Goal: Task Accomplishment & Management: Manage account settings

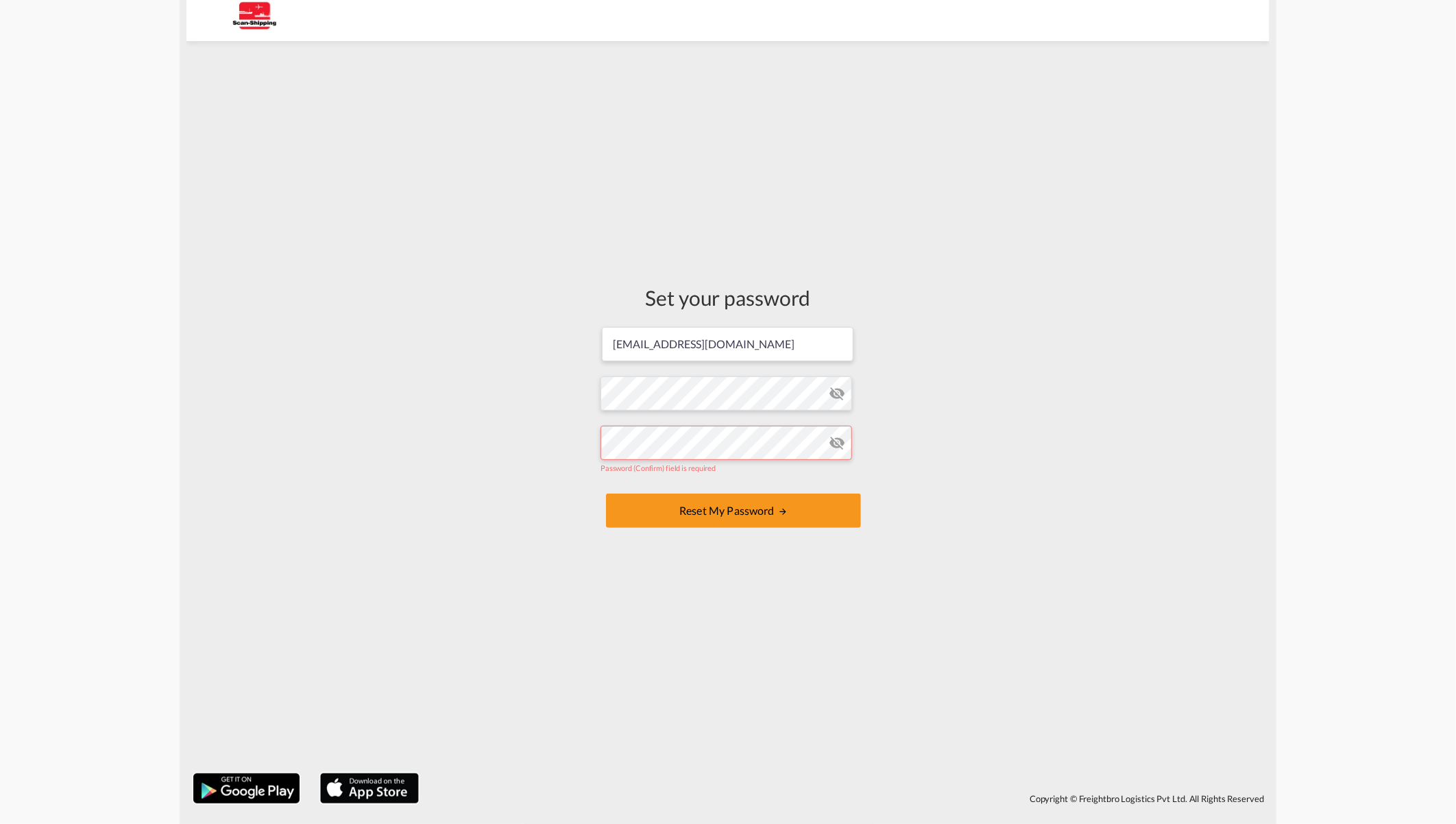
click at [552, 450] on div "Set your password [EMAIL_ADDRESS][DOMAIN_NAME] Password must contain the follow…" at bounding box center [728, 407] width 1083 height 718
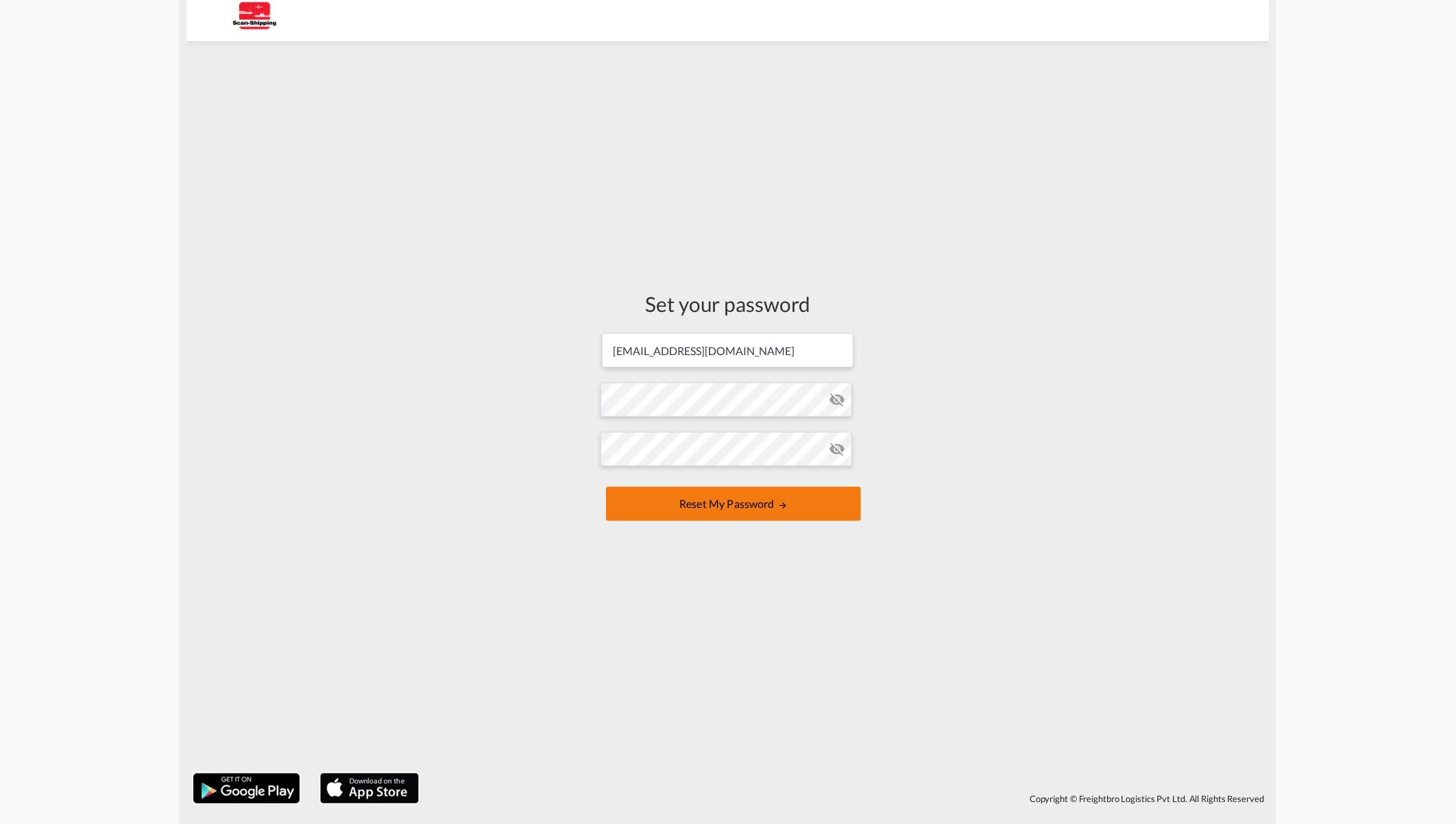
click at [713, 501] on button "Reset my password" at bounding box center [733, 504] width 255 height 34
click at [839, 398] on md-icon "icon-eye-off" at bounding box center [836, 399] width 16 height 16
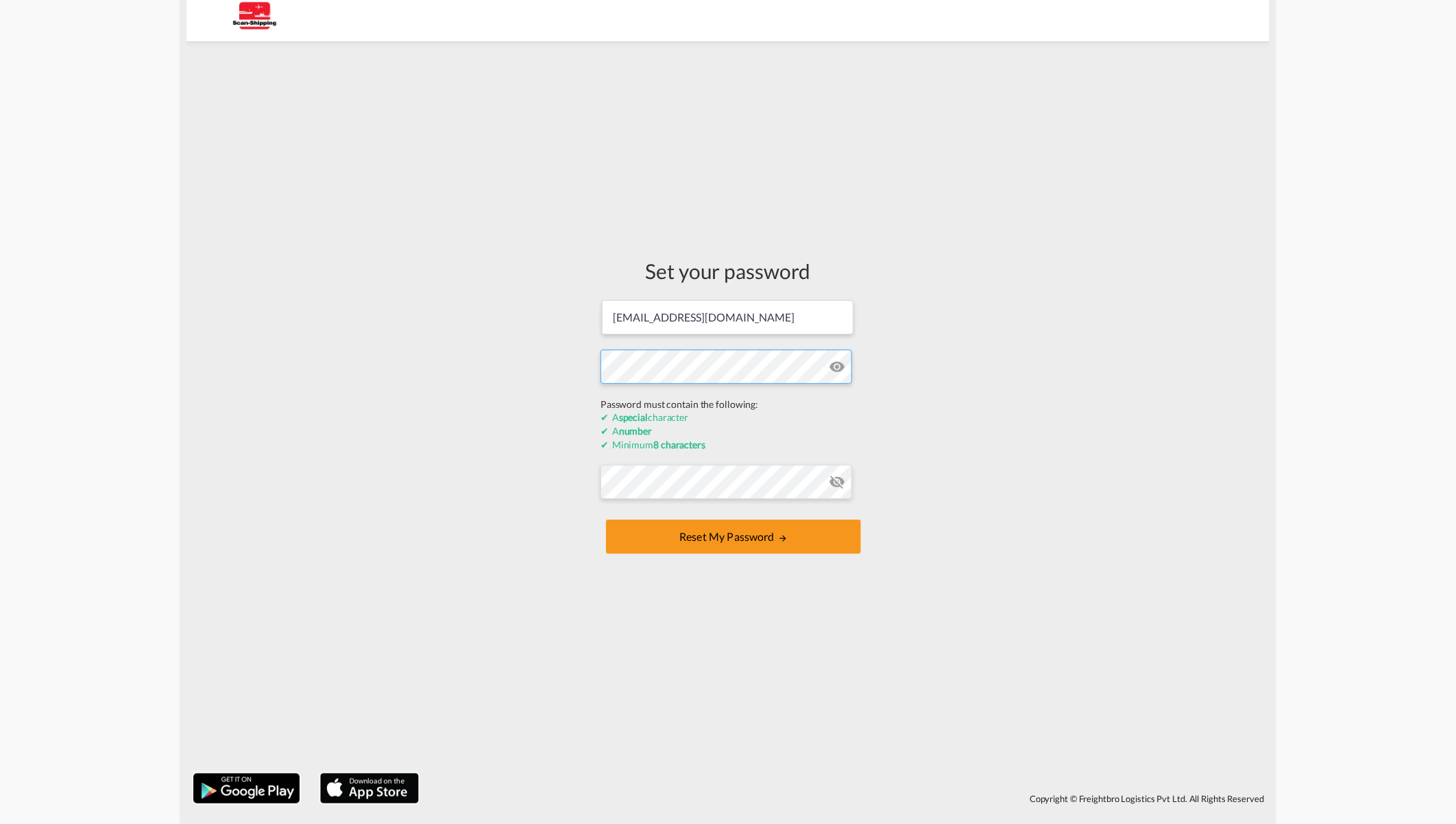
click at [566, 415] on div "Set your password [EMAIL_ADDRESS][DOMAIN_NAME] Password must contain the follow…" at bounding box center [728, 407] width 1083 height 718
click at [566, 405] on div "Set your password [EMAIL_ADDRESS][DOMAIN_NAME] Password must contain the follow…" at bounding box center [728, 407] width 1083 height 718
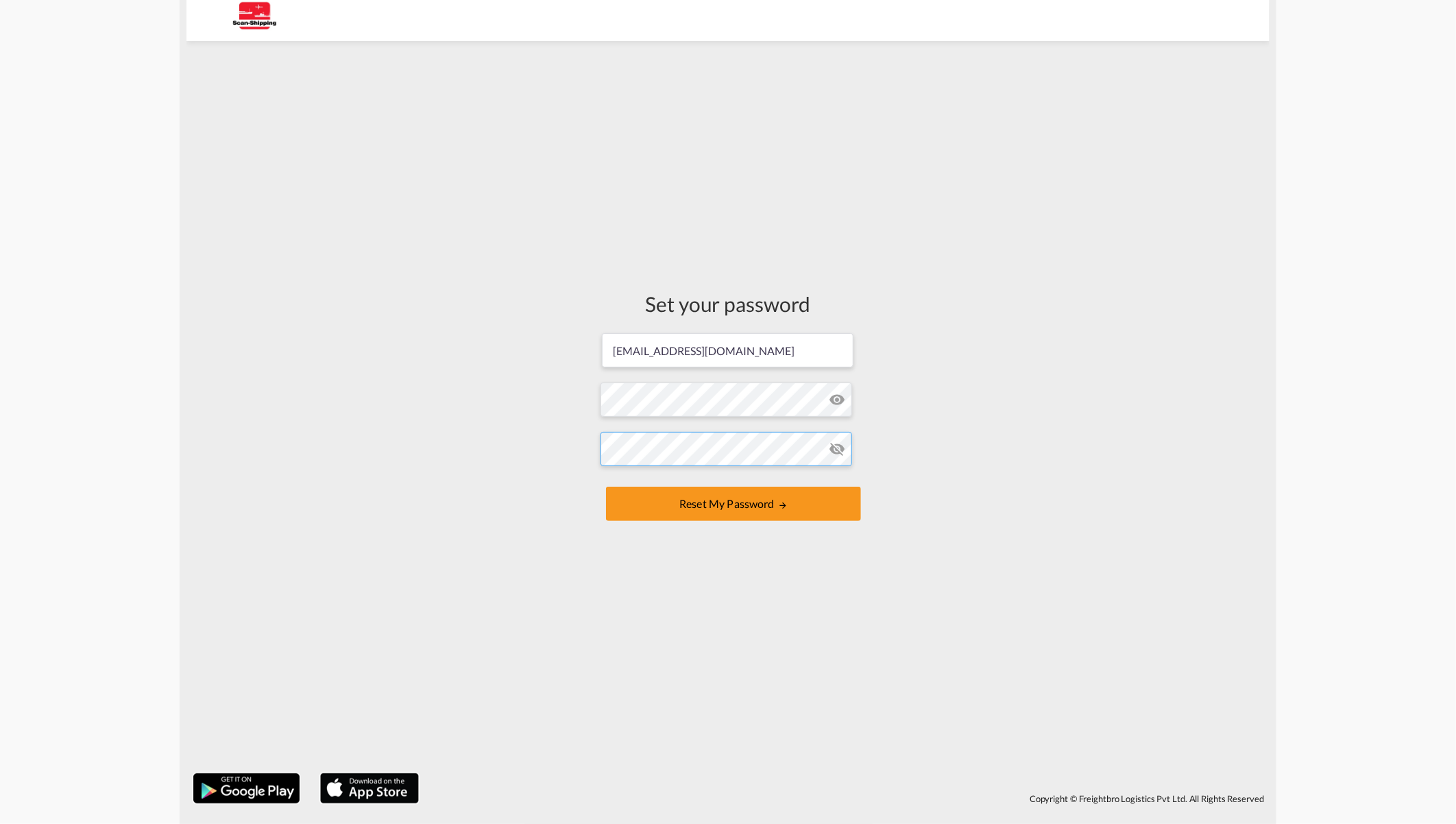
click at [539, 440] on div "Set your password [EMAIL_ADDRESS][DOMAIN_NAME] Password must contain the follow…" at bounding box center [728, 407] width 1083 height 718
click at [617, 502] on button "Reset my password" at bounding box center [733, 504] width 255 height 34
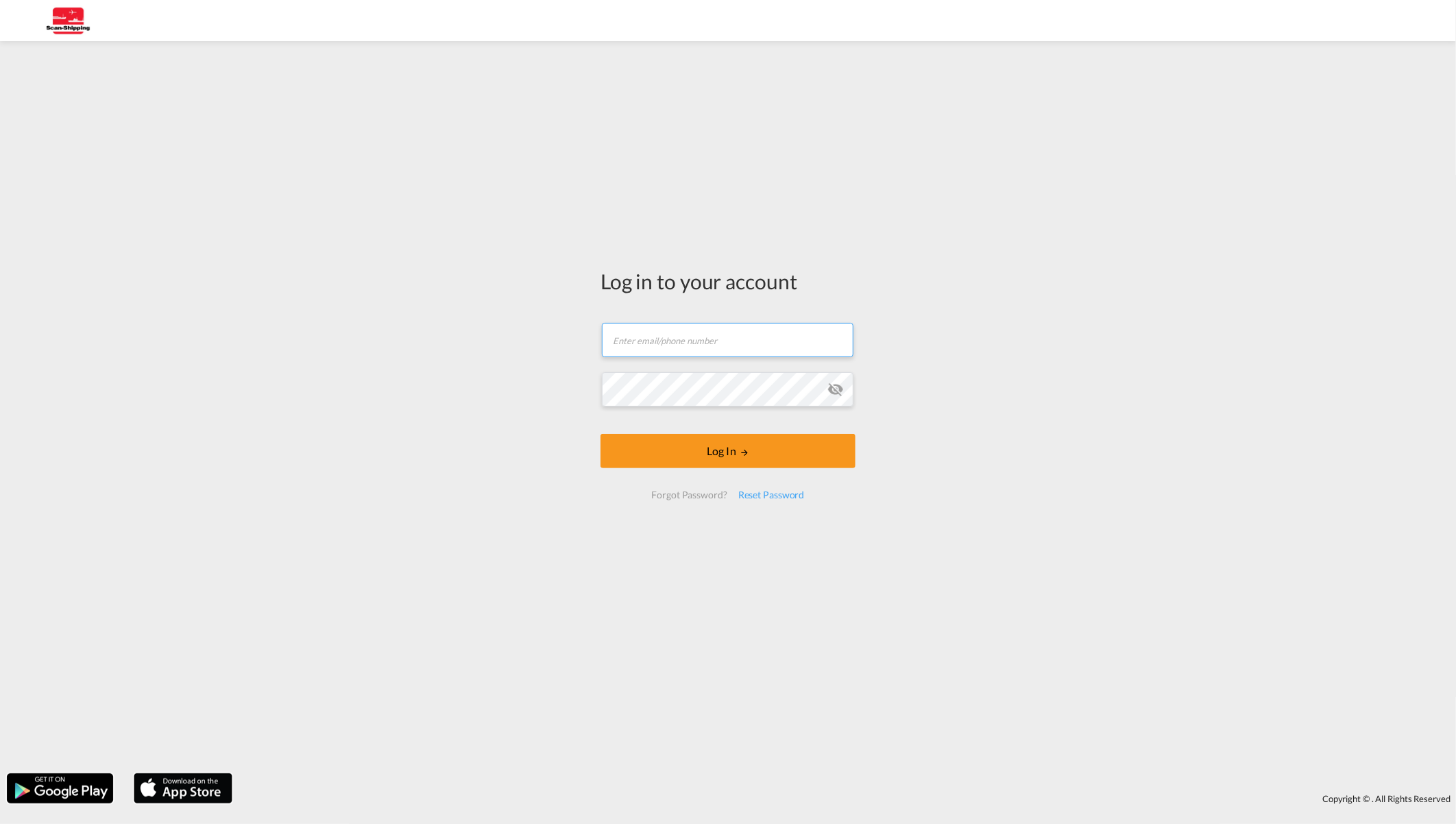
type input "[EMAIL_ADDRESS][DOMAIN_NAME]"
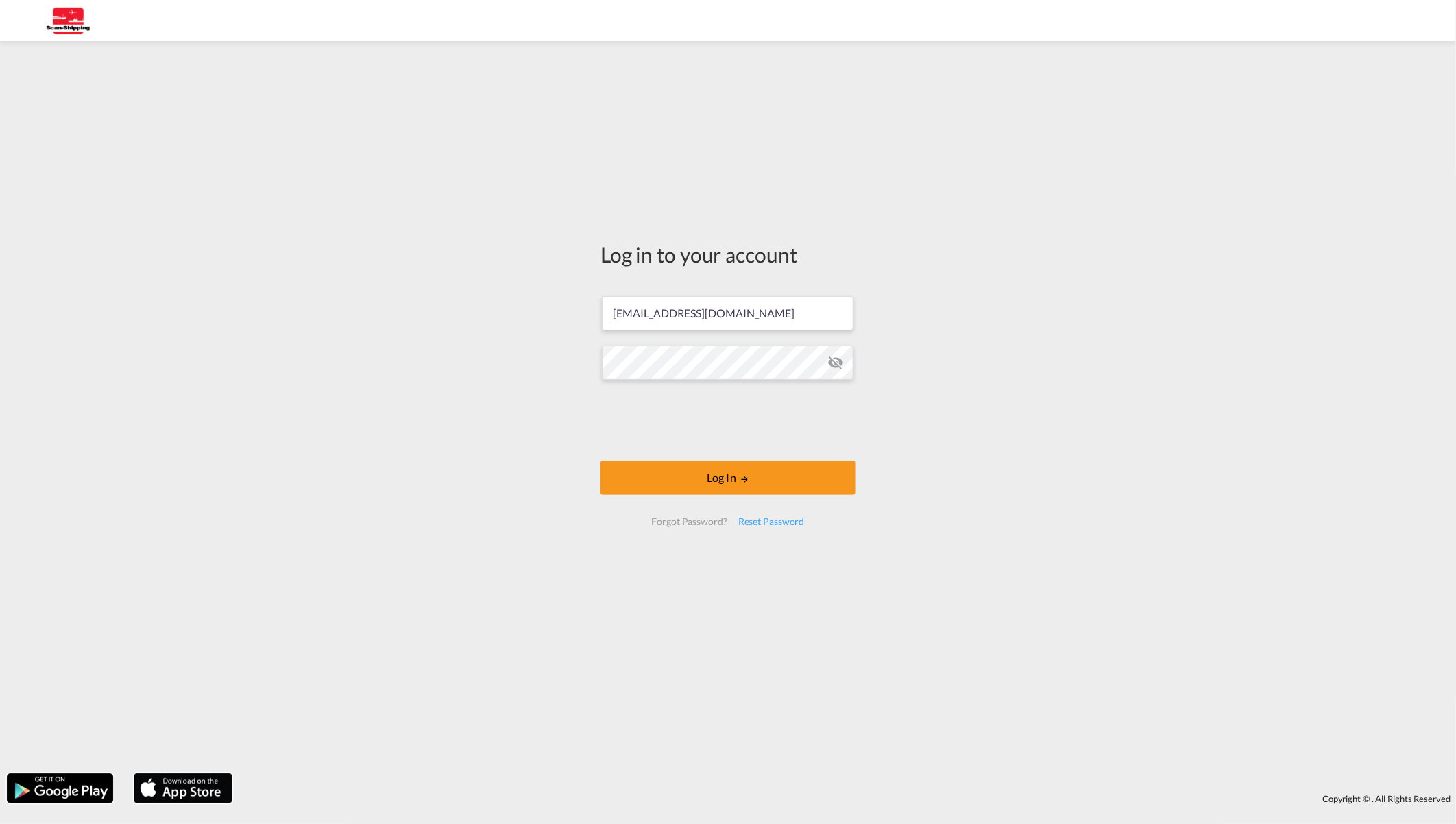
click at [837, 359] on md-icon "icon-eye-off" at bounding box center [835, 362] width 16 height 16
click at [422, 366] on div "Log in to your account [EMAIL_ADDRESS][DOMAIN_NAME] Log In Forgot Password? Res…" at bounding box center [728, 407] width 1456 height 718
click at [500, 409] on div "Log in to your account [EMAIL_ADDRESS][DOMAIN_NAME] Log In Forgot Password? Res…" at bounding box center [728, 407] width 1456 height 718
click at [708, 478] on button "Log In" at bounding box center [728, 478] width 255 height 34
